Goal: Book appointment/travel/reservation

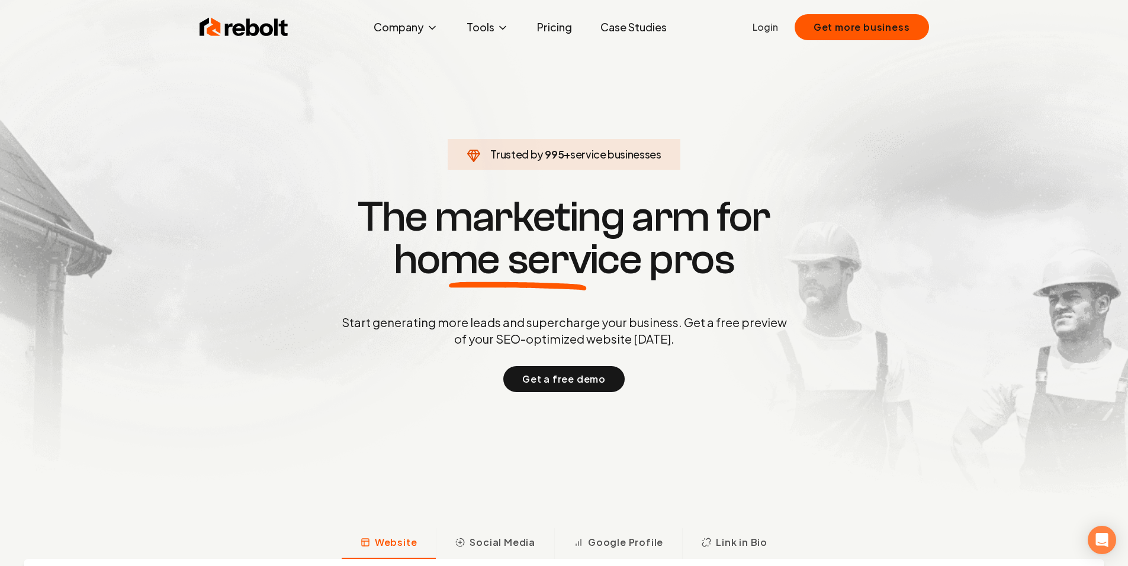
click at [542, 20] on link "Pricing" at bounding box center [554, 27] width 54 height 24
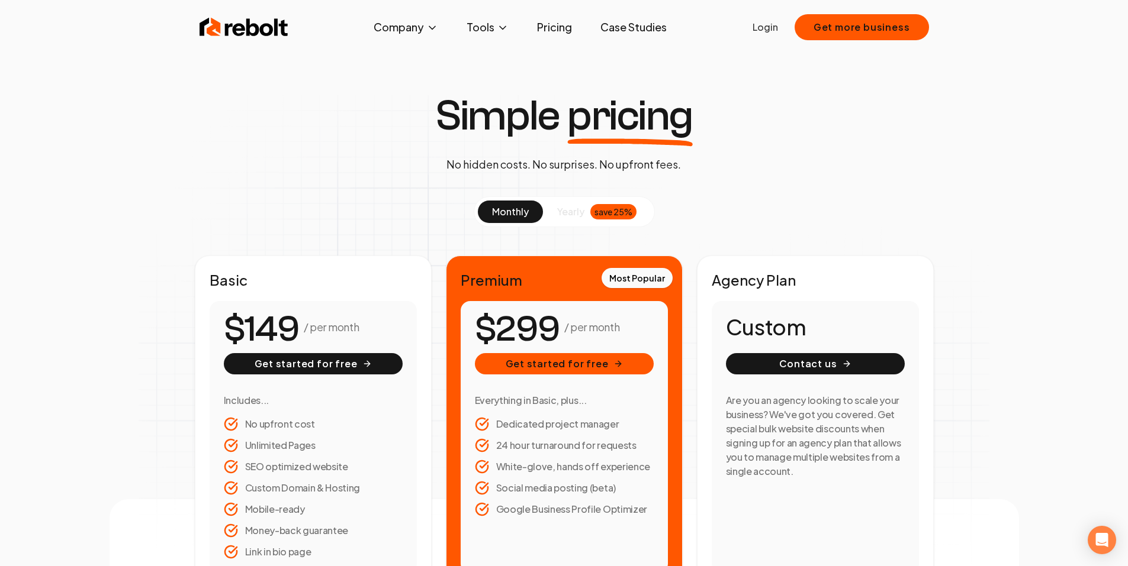
click at [244, 22] on img at bounding box center [243, 27] width 89 height 24
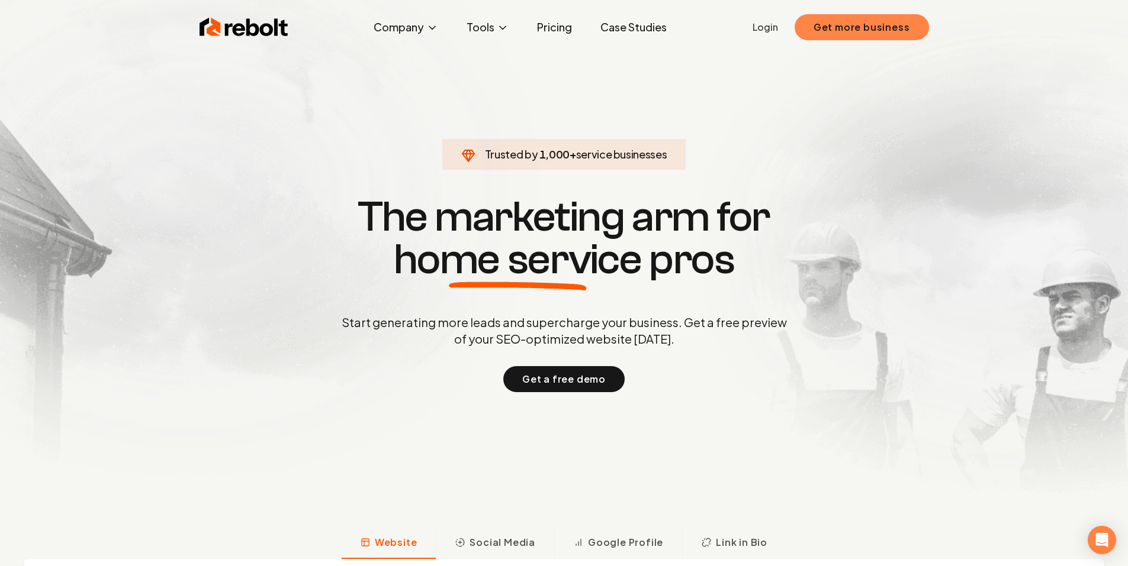
click at [830, 32] on button "Get more business" at bounding box center [861, 27] width 134 height 26
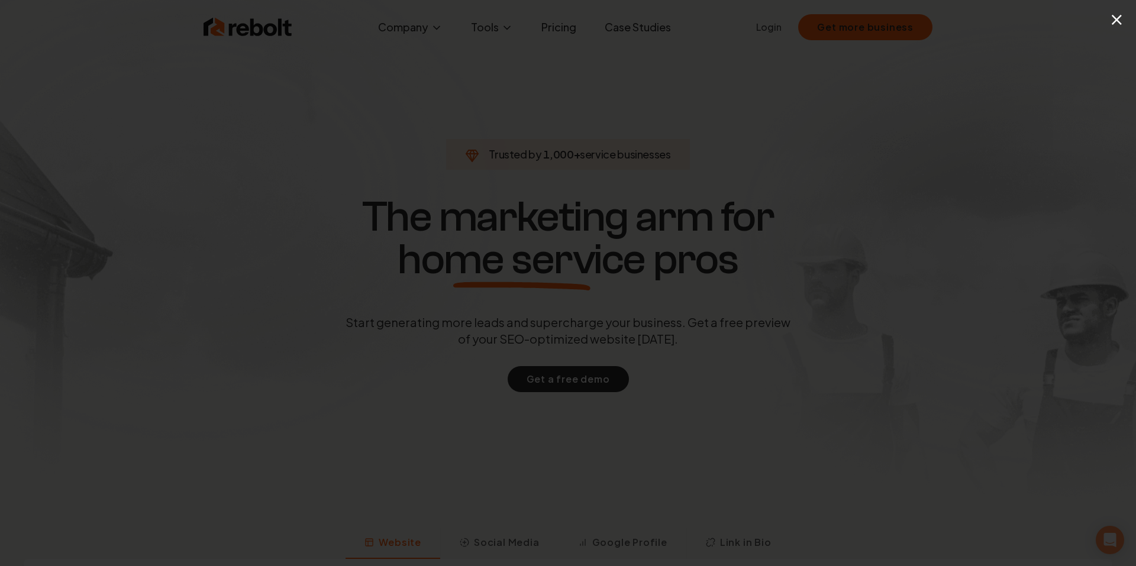
click at [1113, 24] on button "×" at bounding box center [1117, 19] width 15 height 27
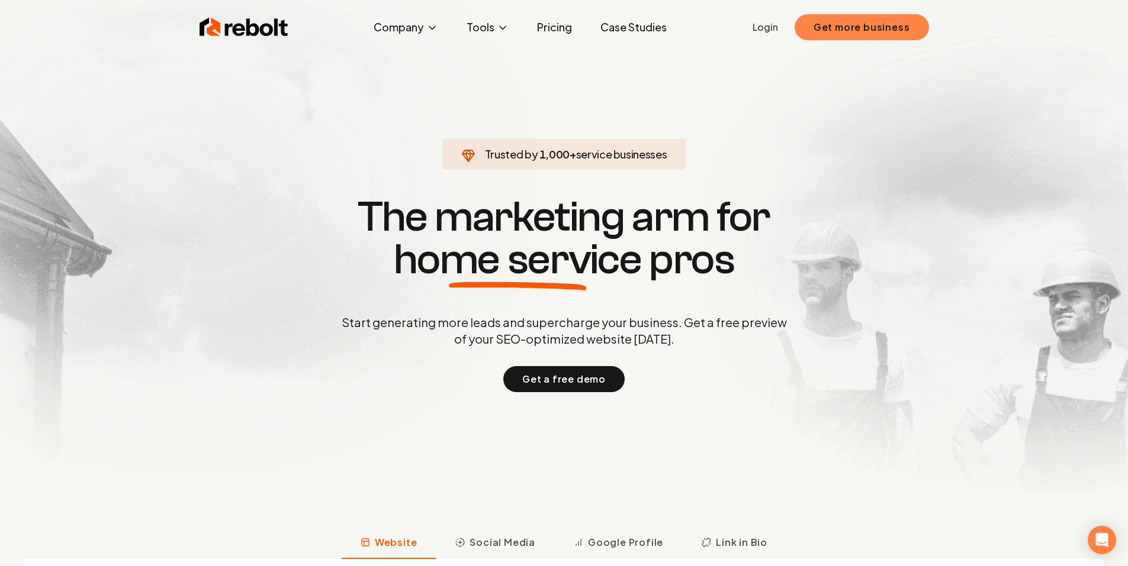
click at [851, 29] on button "Get more business" at bounding box center [861, 27] width 134 height 26
